Goal: Information Seeking & Learning: Understand process/instructions

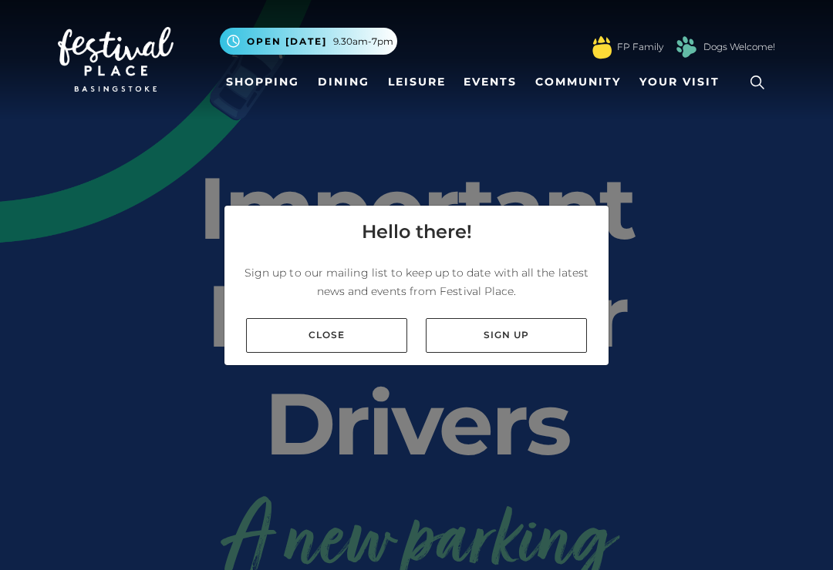
click at [319, 341] on link "Close" at bounding box center [326, 335] width 161 height 35
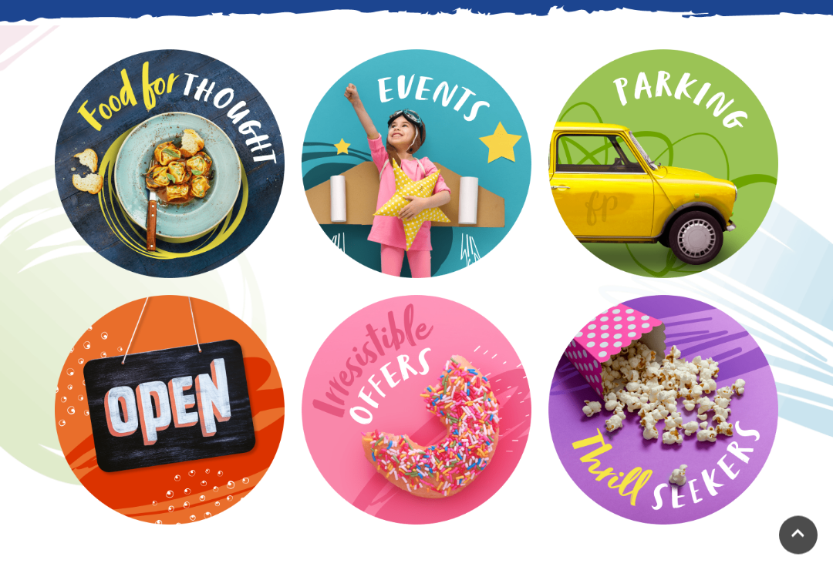
scroll to position [2317, 0]
click at [0, 0] on video at bounding box center [0, 0] width 0 height 0
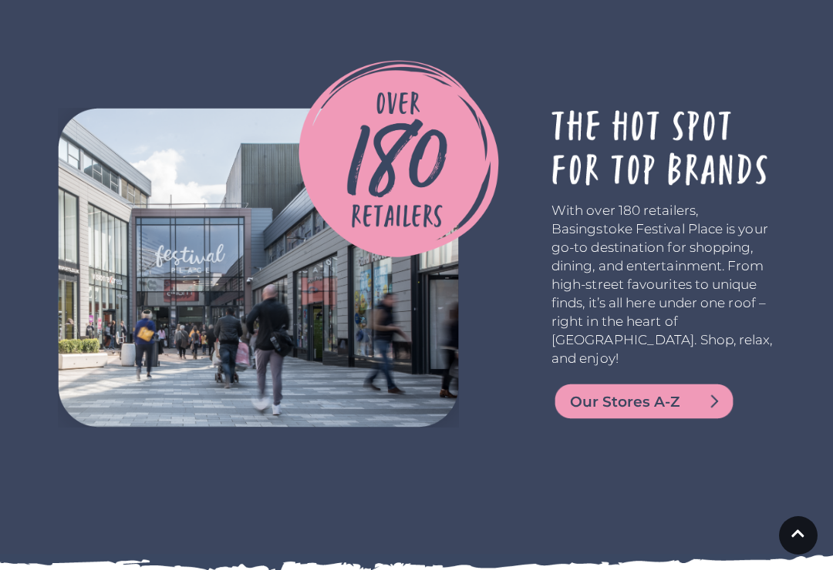
scroll to position [2952, 0]
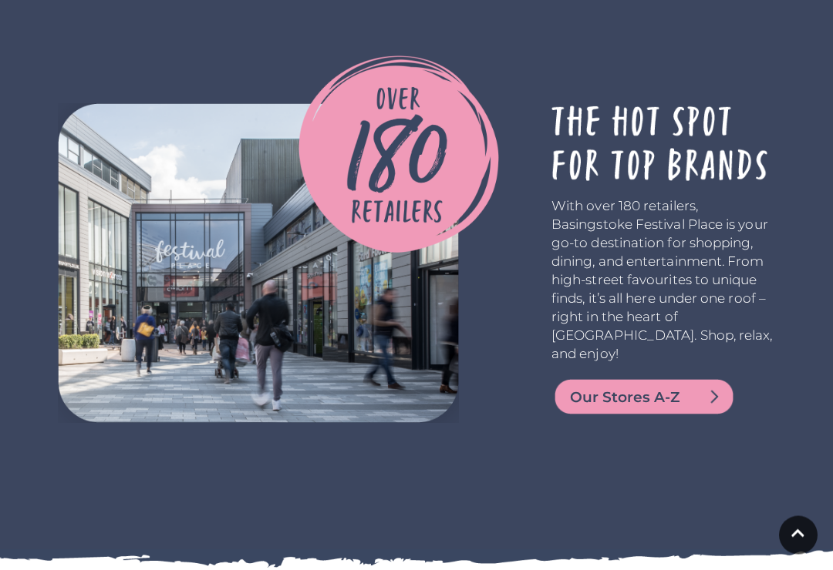
click at [629, 409] on span "Our Stores A-Z" at bounding box center [662, 399] width 185 height 22
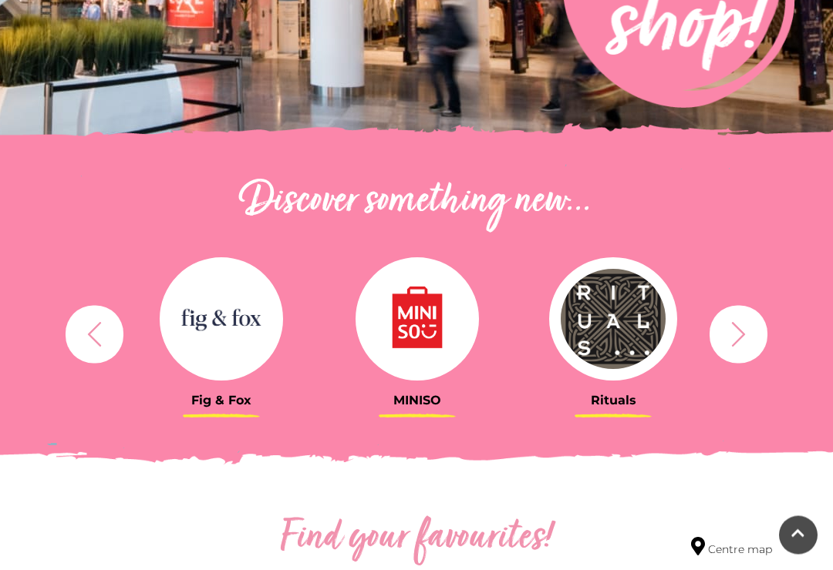
scroll to position [394, 0]
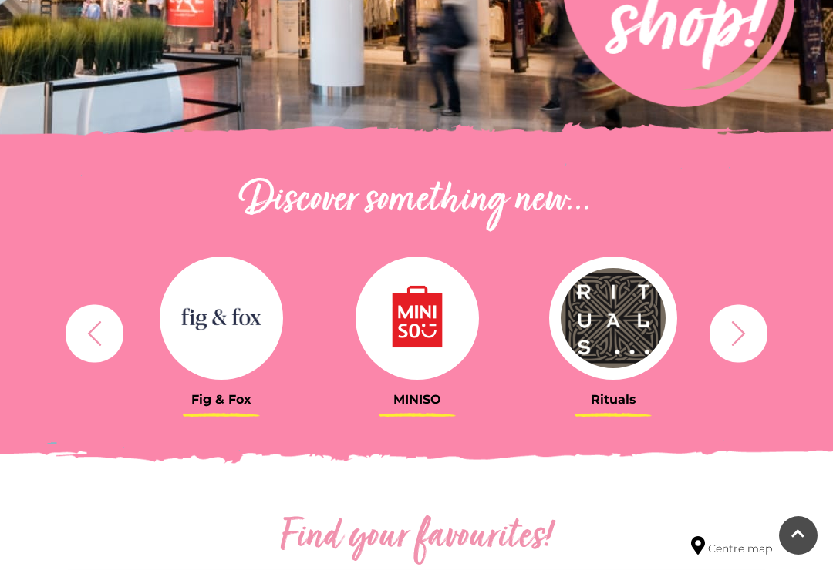
click at [109, 346] on button "button" at bounding box center [95, 333] width 58 height 58
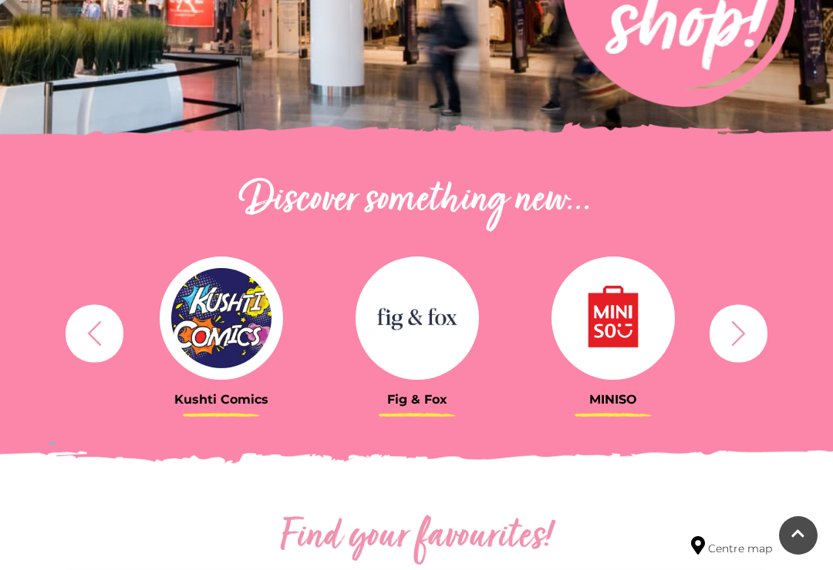
click at [85, 332] on icon "button" at bounding box center [94, 333] width 29 height 29
click at [79, 338] on button "button" at bounding box center [95, 333] width 58 height 58
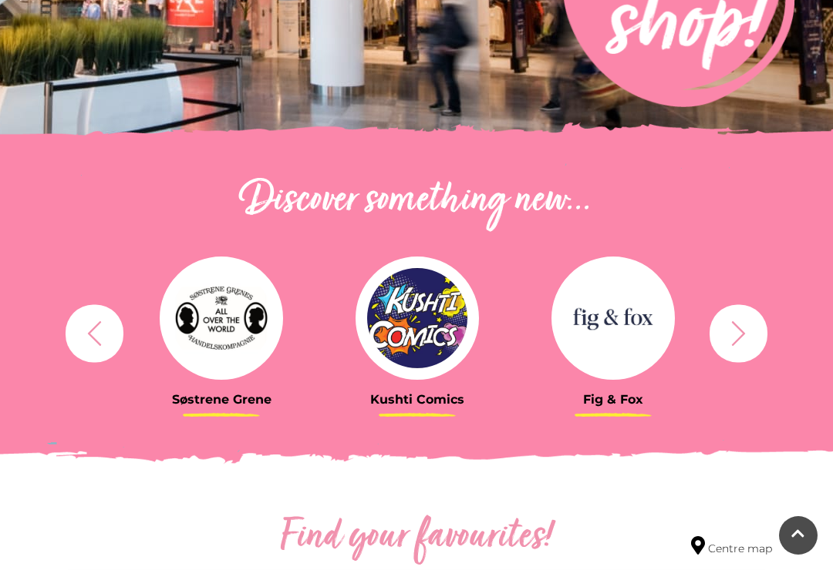
click at [91, 335] on icon "button" at bounding box center [94, 333] width 13 height 25
click at [82, 331] on icon "button" at bounding box center [94, 333] width 29 height 29
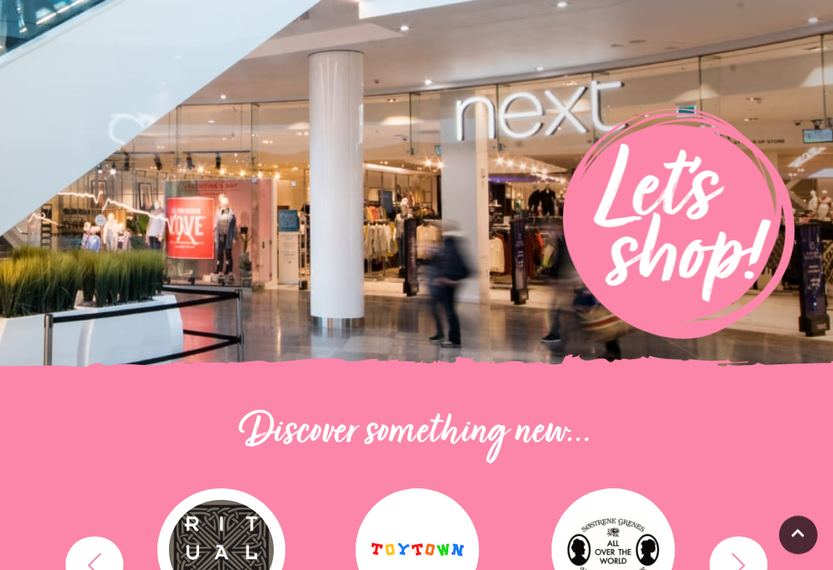
scroll to position [0, 0]
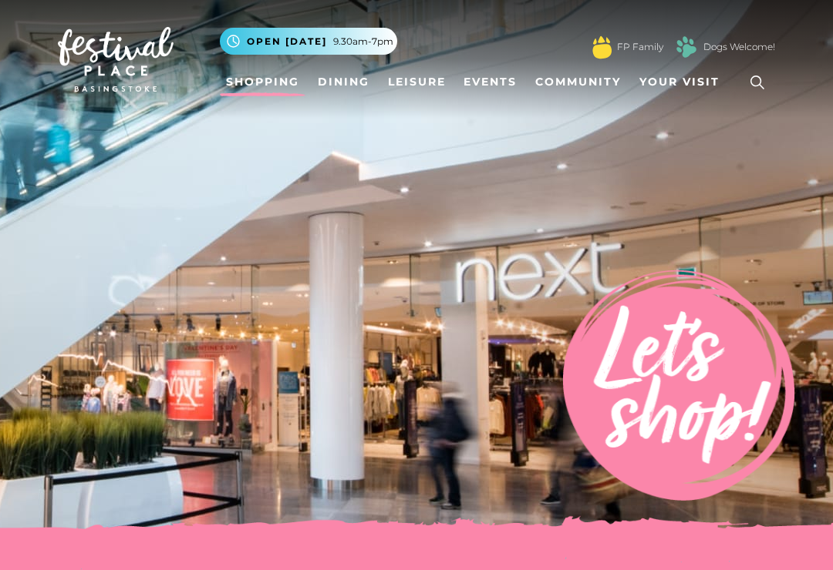
click at [664, 82] on span "Your Visit" at bounding box center [679, 82] width 80 height 16
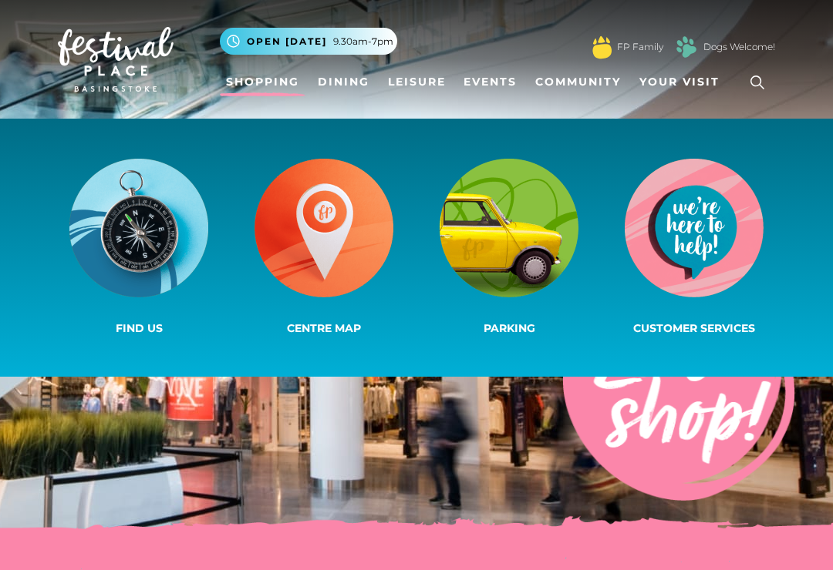
click at [510, 229] on img at bounding box center [508, 228] width 139 height 139
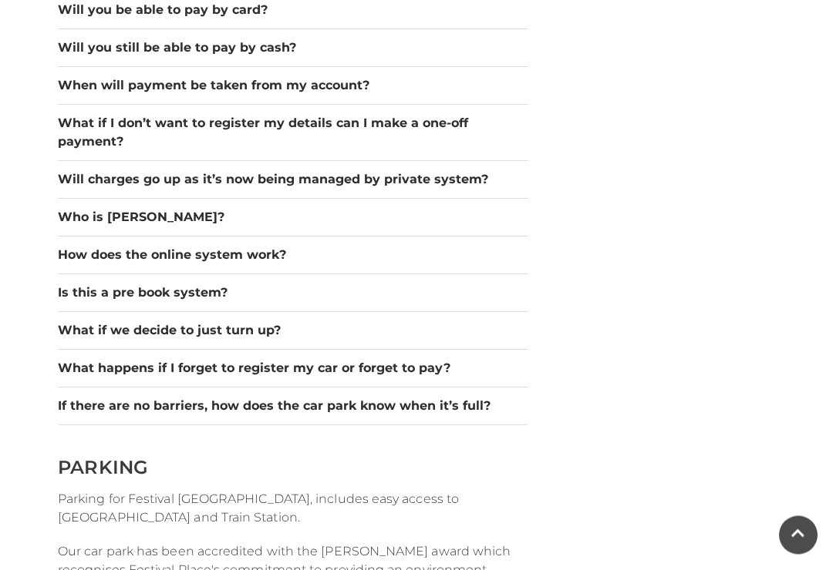
scroll to position [1401, 0]
click at [65, 366] on button "What happens if I forget to register my car or forget to pay?" at bounding box center [293, 368] width 470 height 19
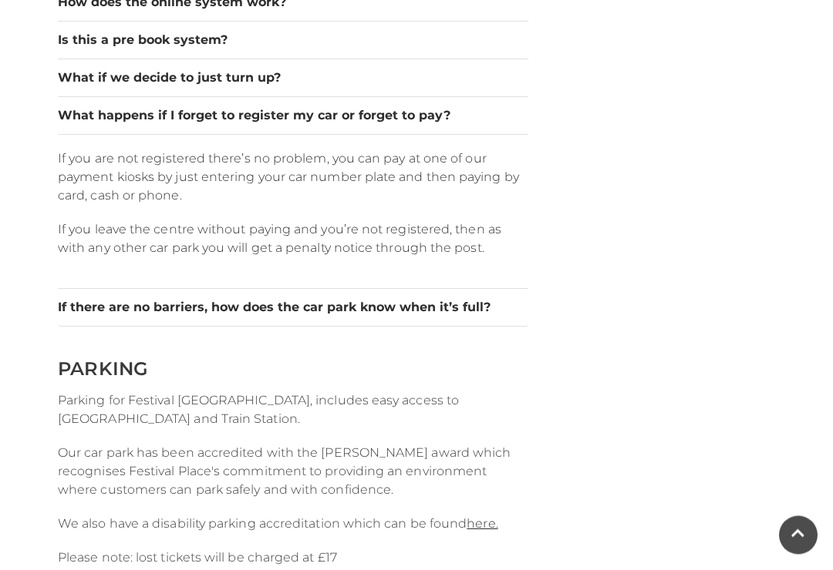
scroll to position [1654, 0]
click at [64, 326] on div "If there are no barriers, how does the car park know when it’s full? The capaci…" at bounding box center [293, 308] width 470 height 38
click at [66, 307] on button "If there are no barriers, how does the car park know when it’s full?" at bounding box center [293, 307] width 470 height 19
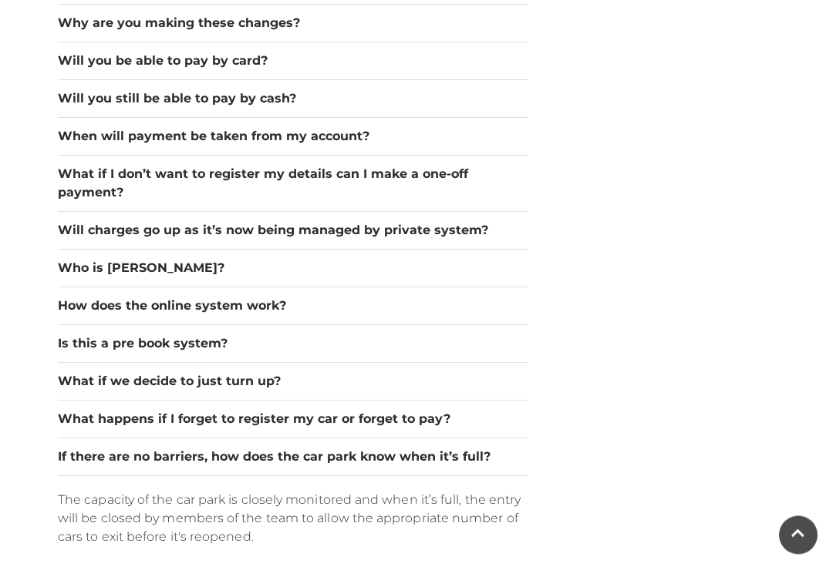
scroll to position [1349, 0]
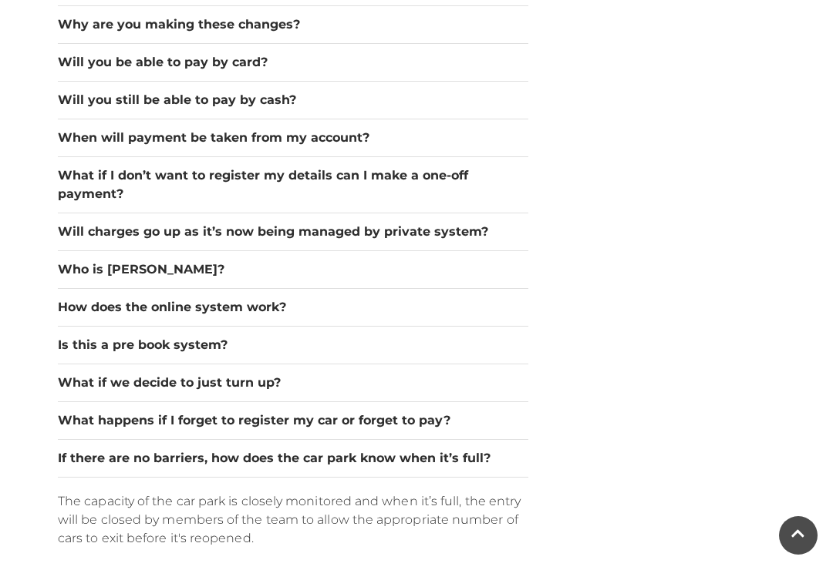
click at [59, 379] on button "What if we decide to just turn up?" at bounding box center [293, 383] width 470 height 19
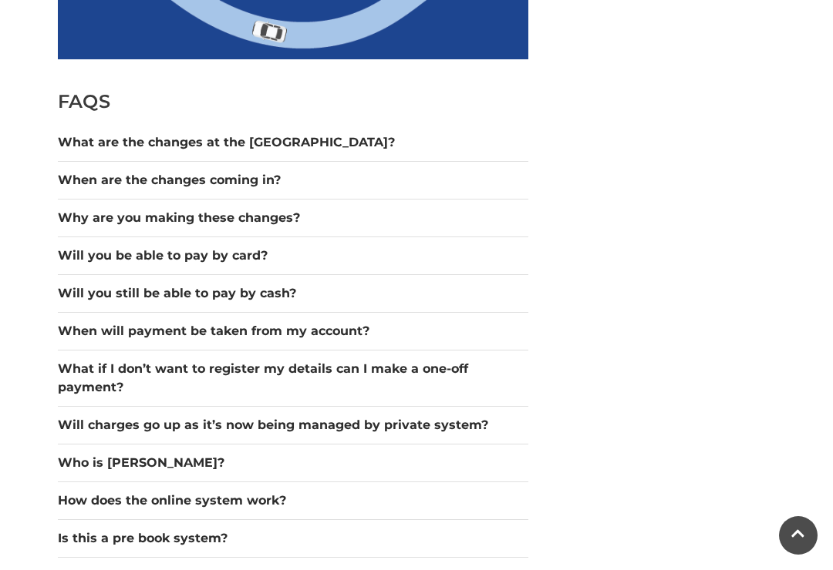
scroll to position [1145, 0]
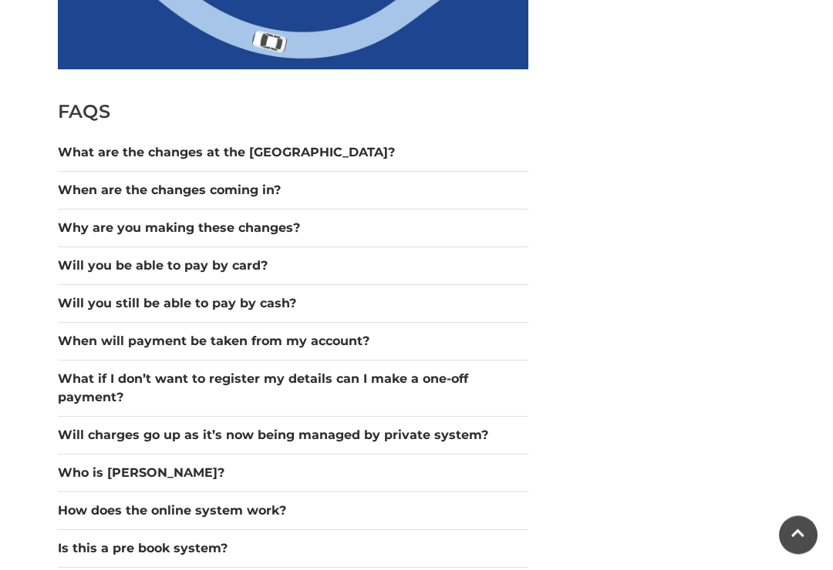
click at [63, 396] on button "What if I don’t want to register my details can I make a one-off payment?" at bounding box center [293, 389] width 470 height 37
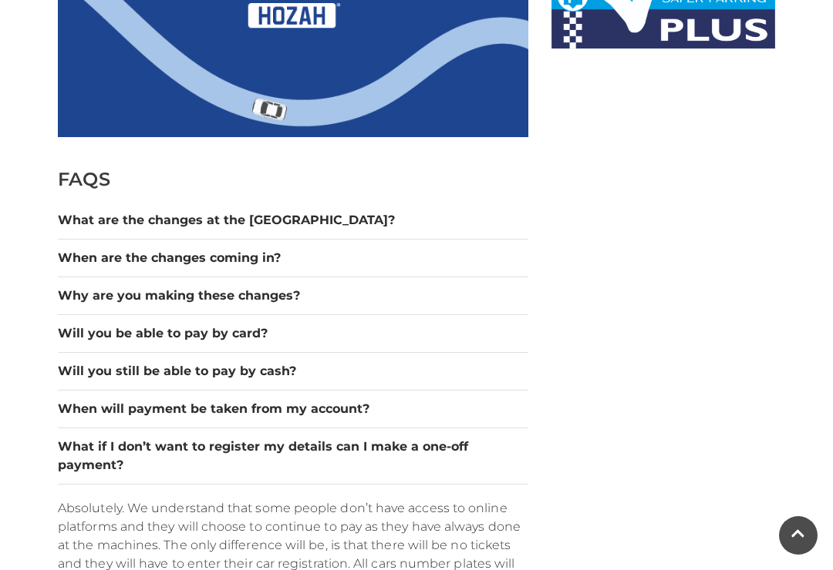
scroll to position [1077, 0]
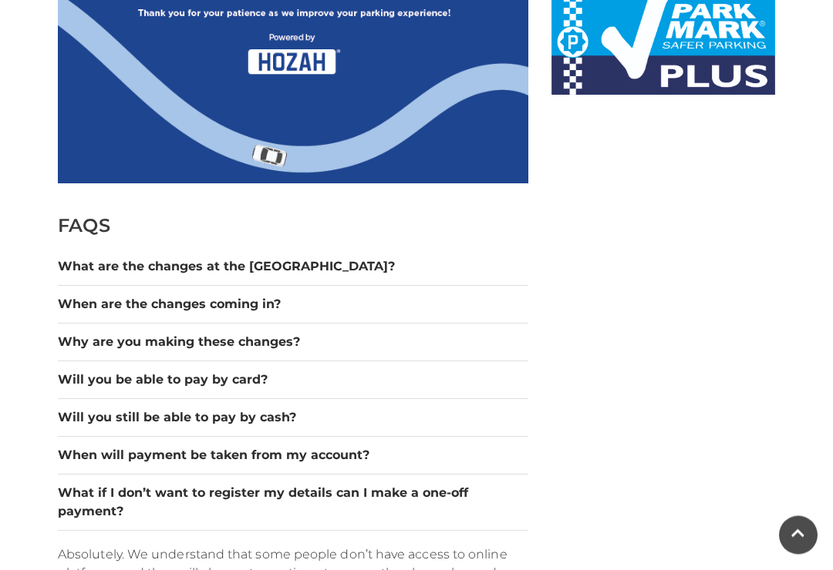
click at [66, 416] on button "Will you still be able to pay by cash?" at bounding box center [293, 418] width 470 height 19
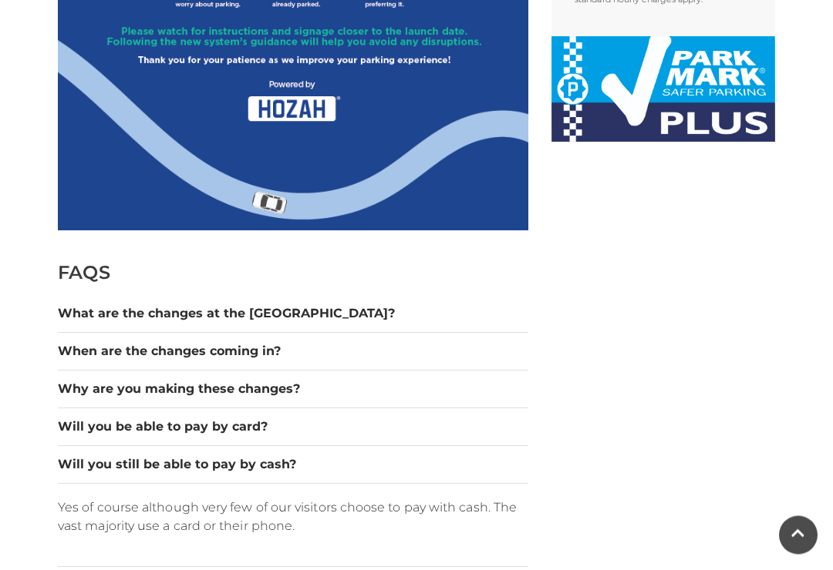
scroll to position [975, 0]
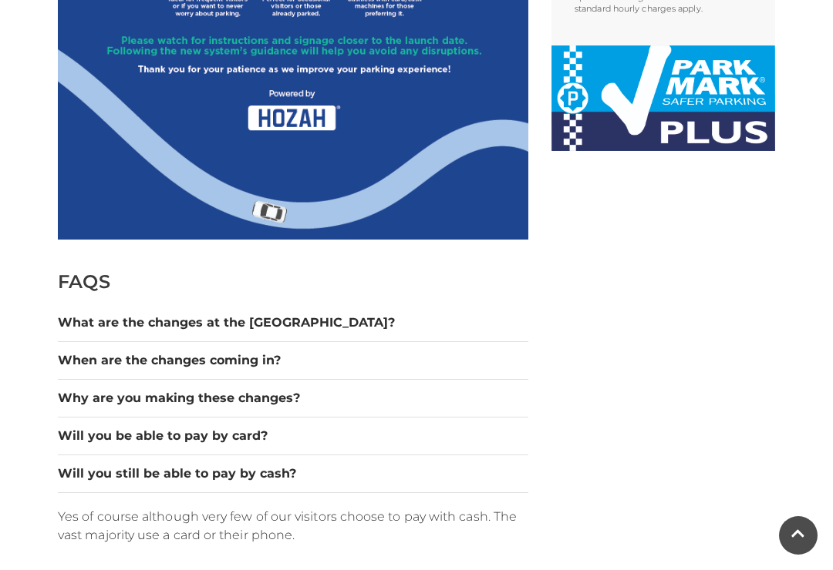
click at [64, 365] on button "When are the changes coming in?" at bounding box center [293, 361] width 470 height 19
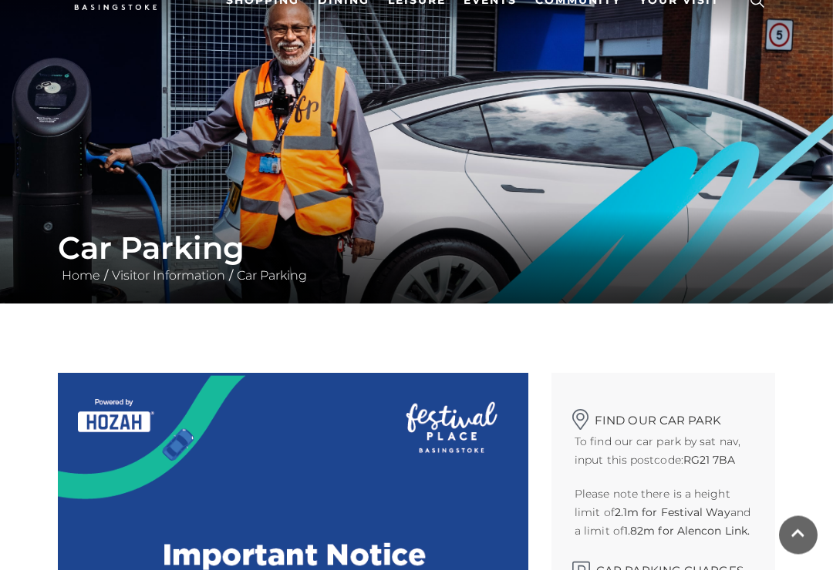
scroll to position [0, 0]
